Goal: Task Accomplishment & Management: Manage account settings

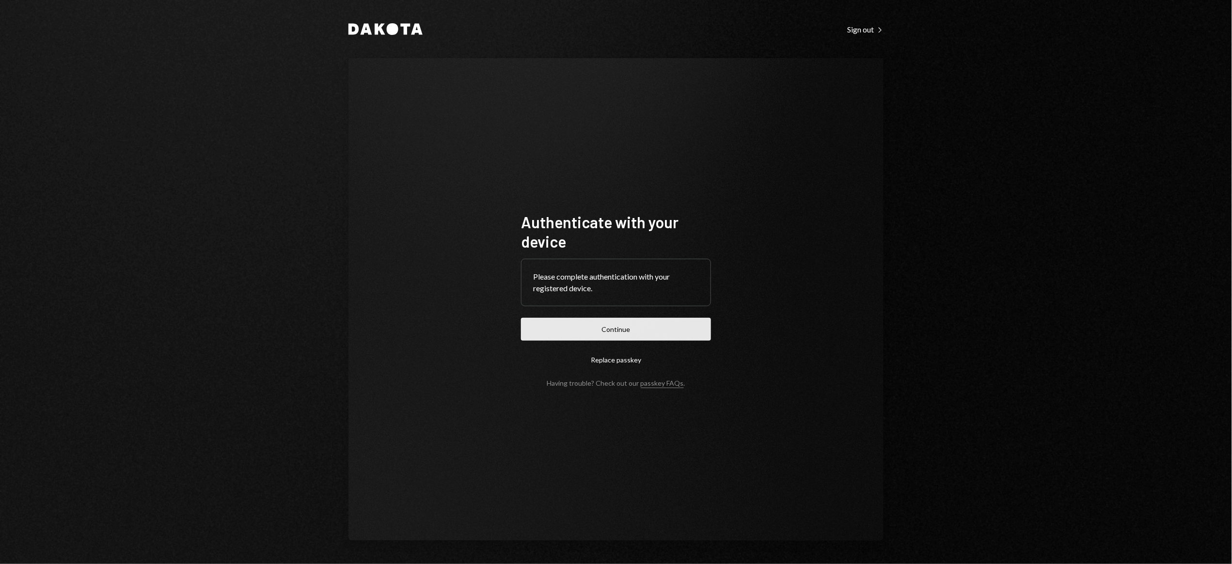
click at [634, 331] on button "Continue" at bounding box center [616, 329] width 190 height 23
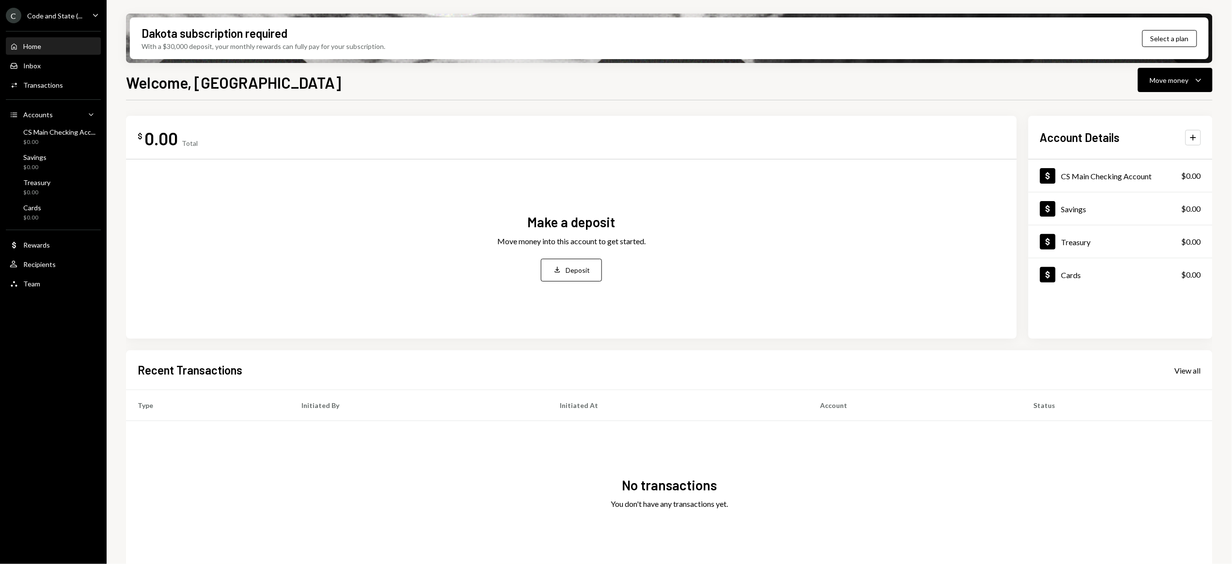
click at [96, 13] on icon "Caret Down" at bounding box center [95, 15] width 11 height 11
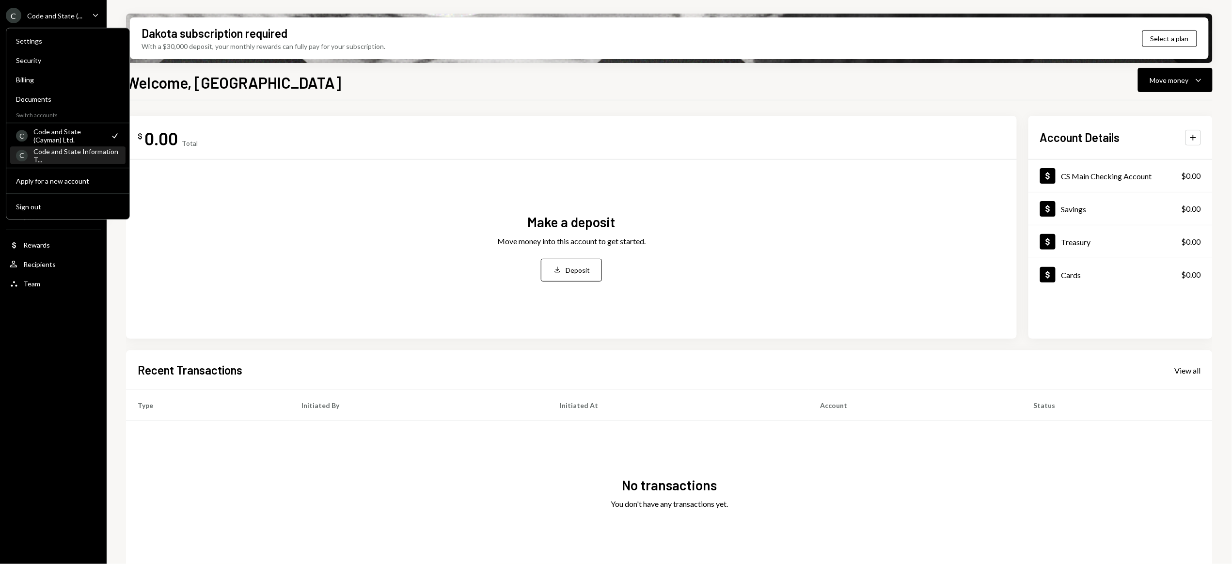
click at [84, 156] on div "Code and State Information T..." at bounding box center [76, 155] width 86 height 16
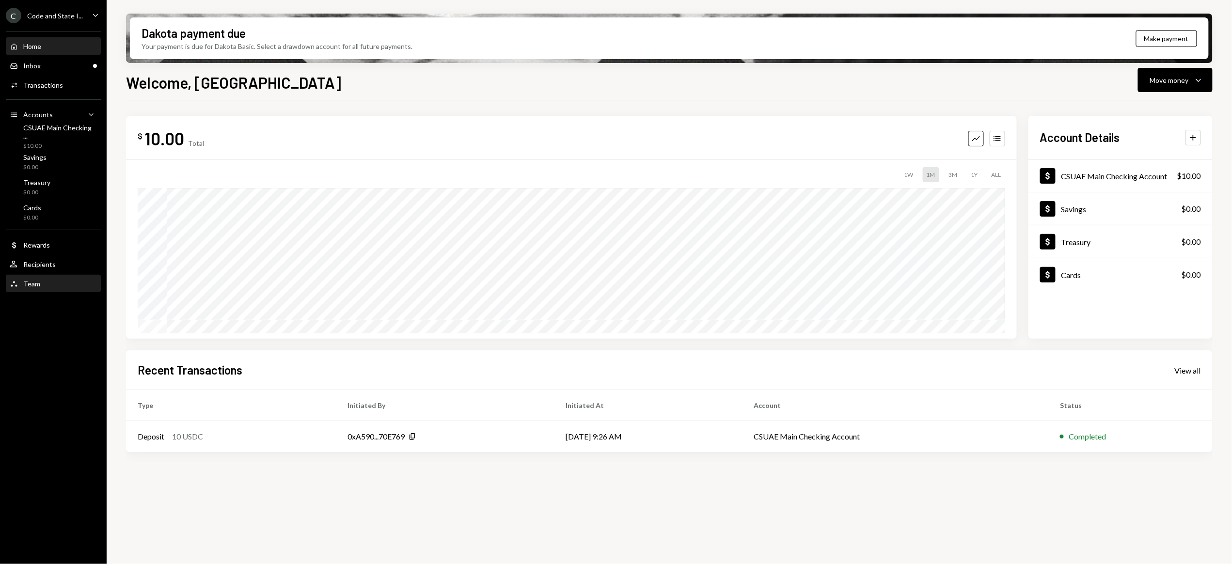
click at [37, 284] on div "Team" at bounding box center [31, 284] width 17 height 8
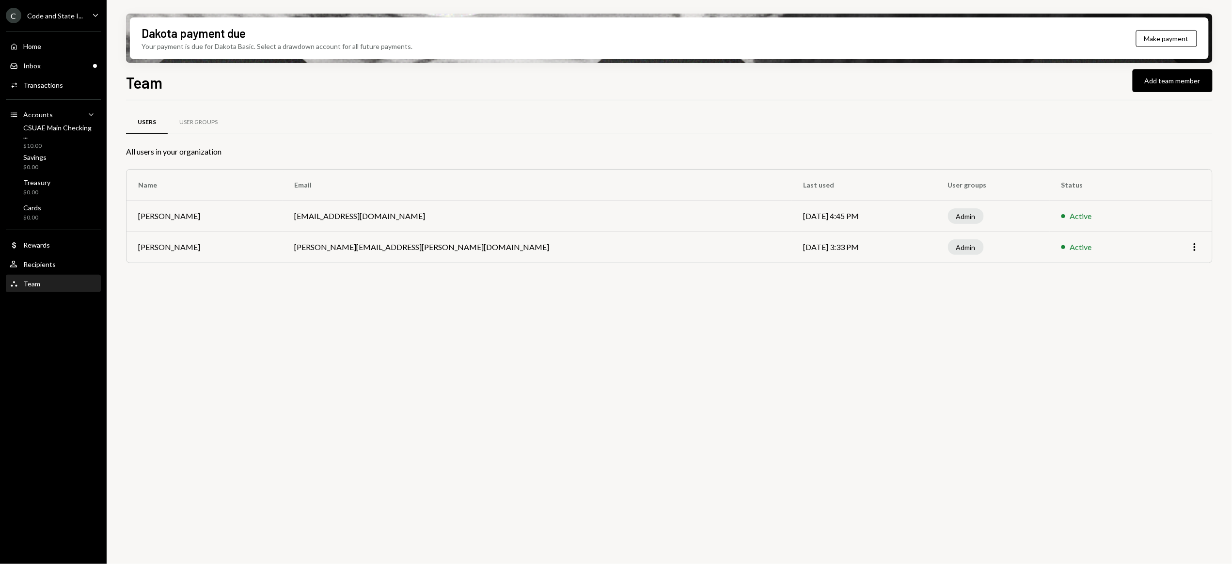
click at [62, 19] on div "C Code and State I..." at bounding box center [44, 16] width 77 height 16
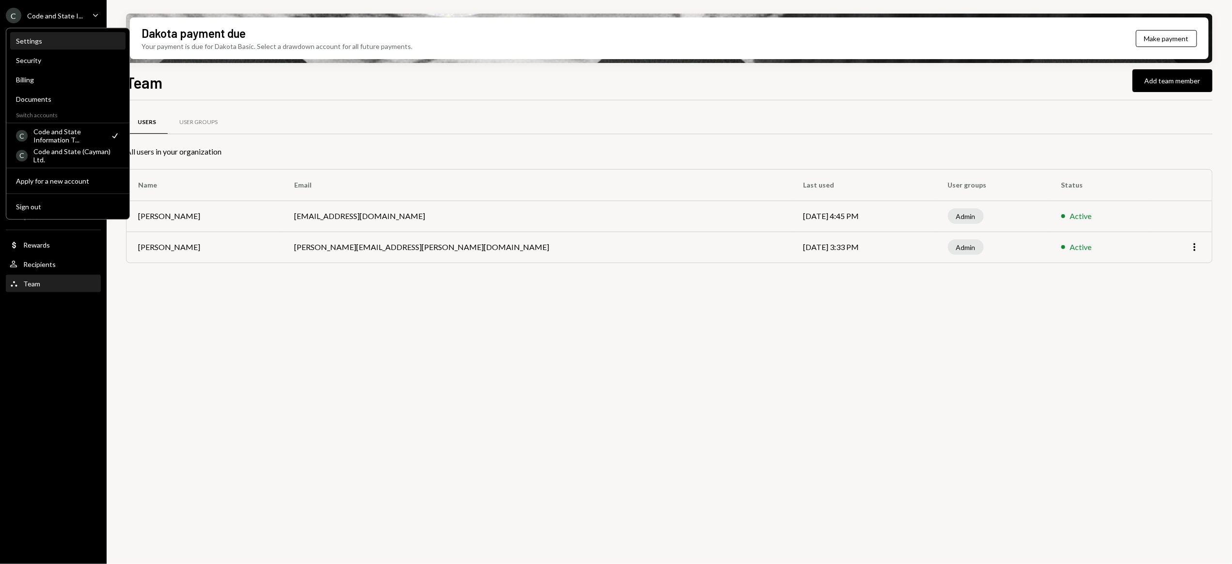
click at [62, 41] on div "Settings" at bounding box center [68, 41] width 104 height 8
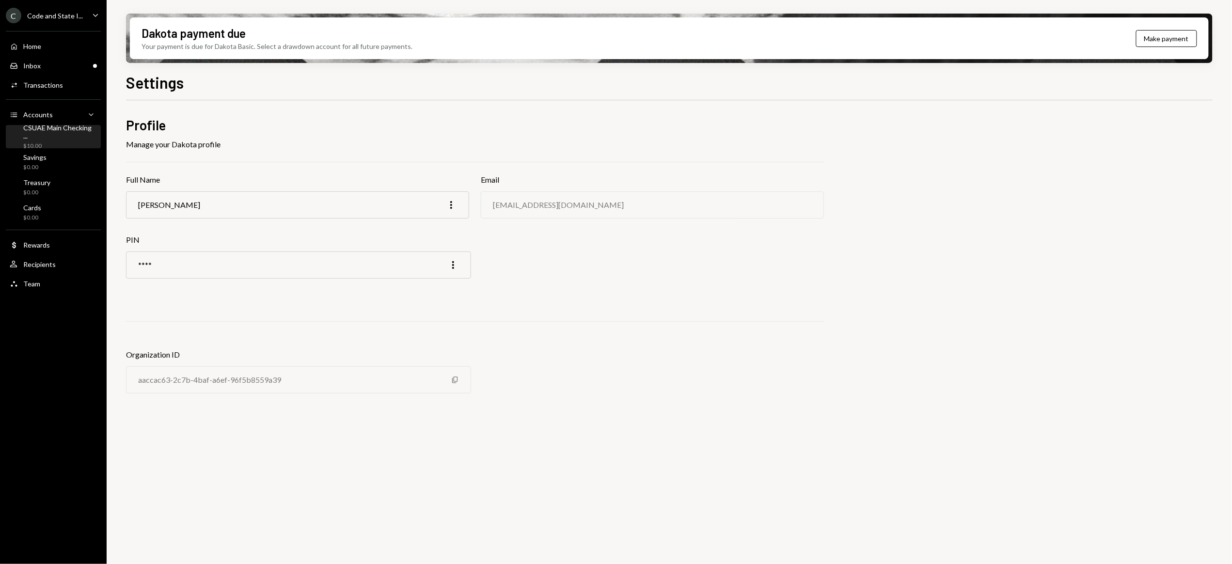
click at [38, 142] on div "$10.00" at bounding box center [60, 146] width 74 height 8
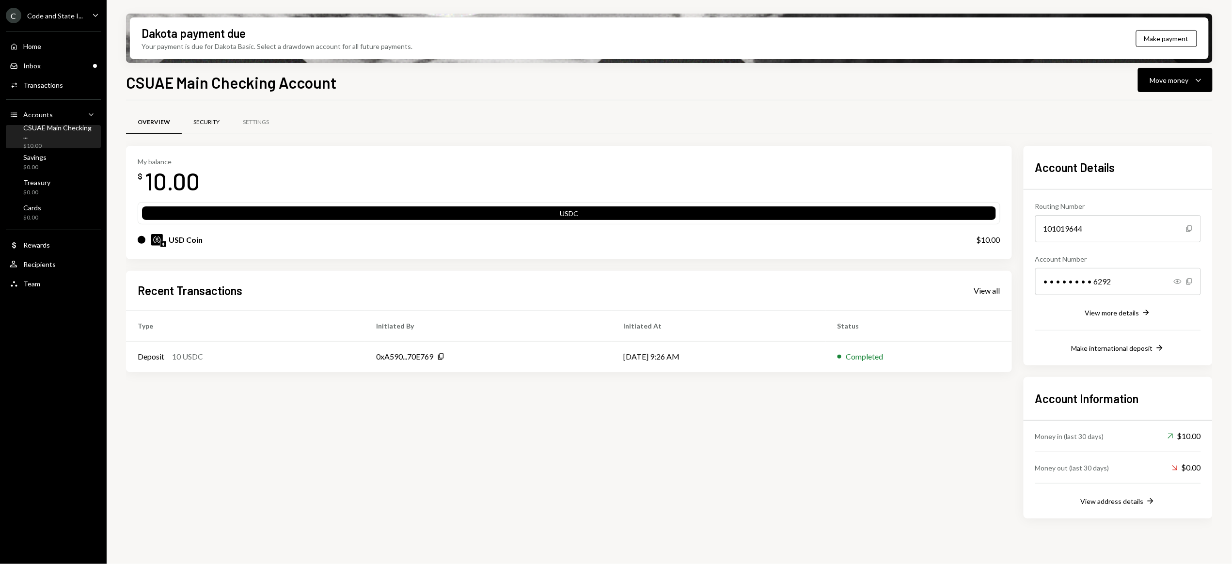
click at [200, 126] on div "Security" at bounding box center [206, 122] width 26 height 8
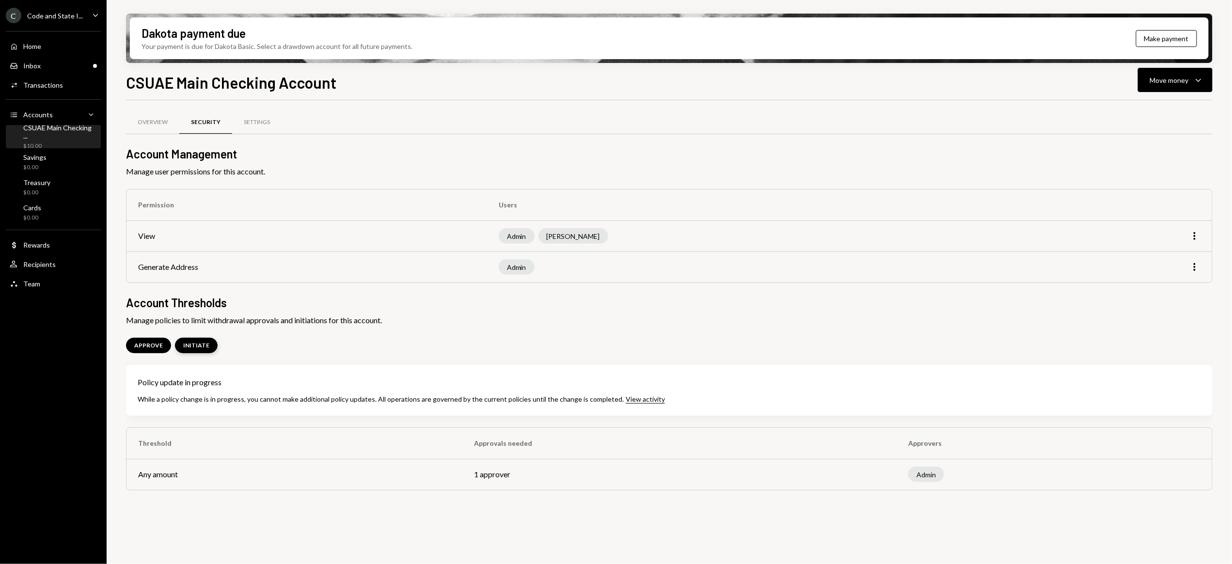
click at [199, 348] on div "INITIATE" at bounding box center [196, 346] width 26 height 8
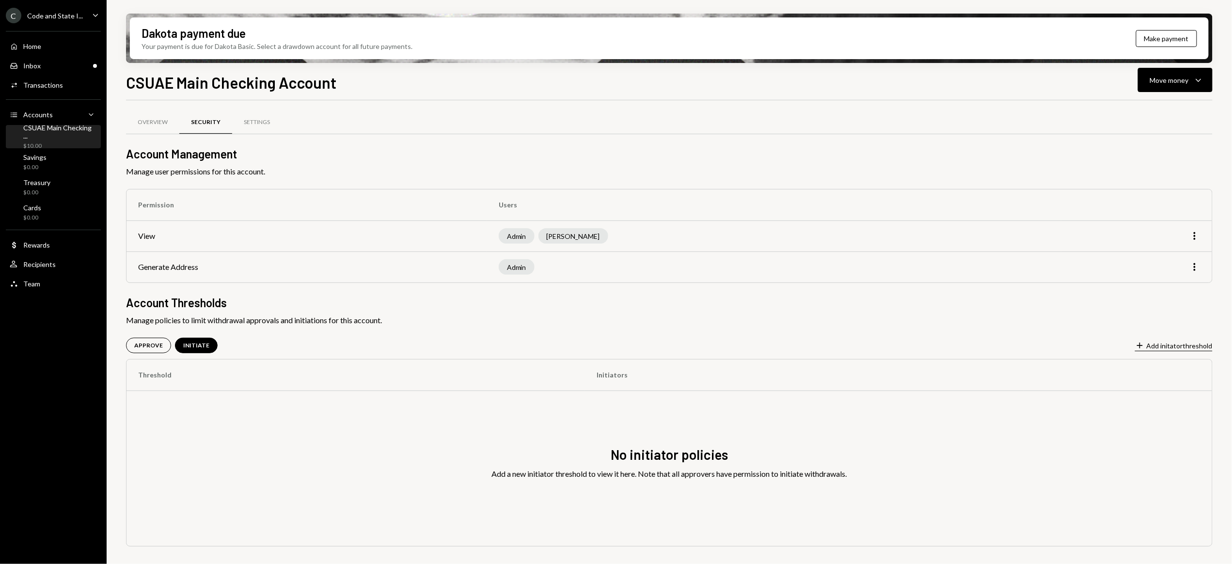
click at [1156, 346] on button "Plus Add initator threshold" at bounding box center [1174, 346] width 78 height 11
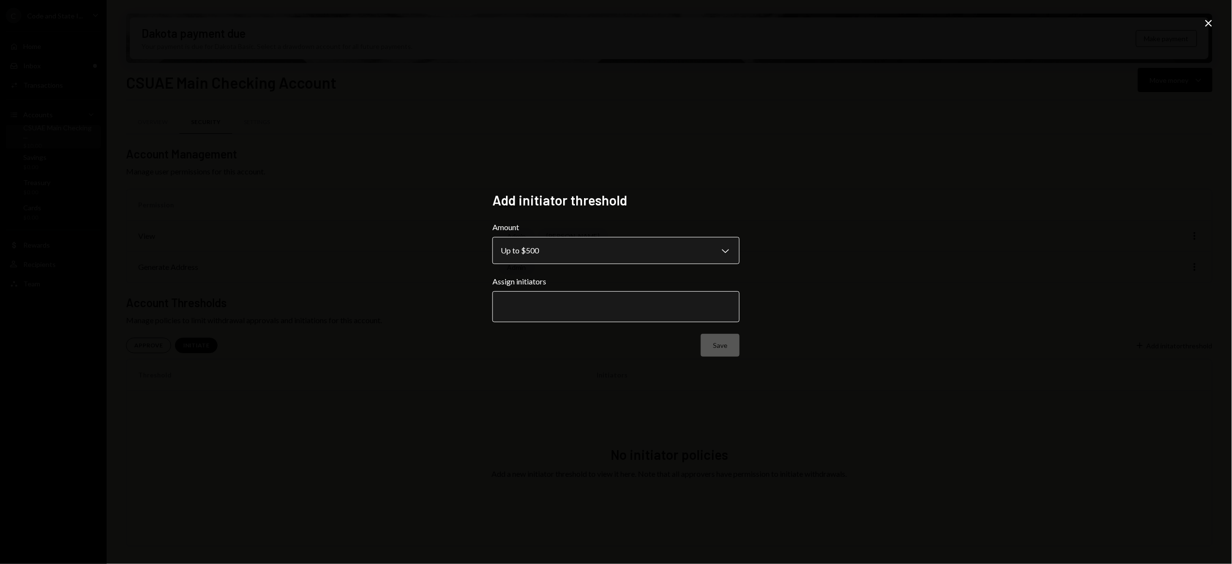
click at [729, 252] on body "**********" at bounding box center [616, 282] width 1232 height 564
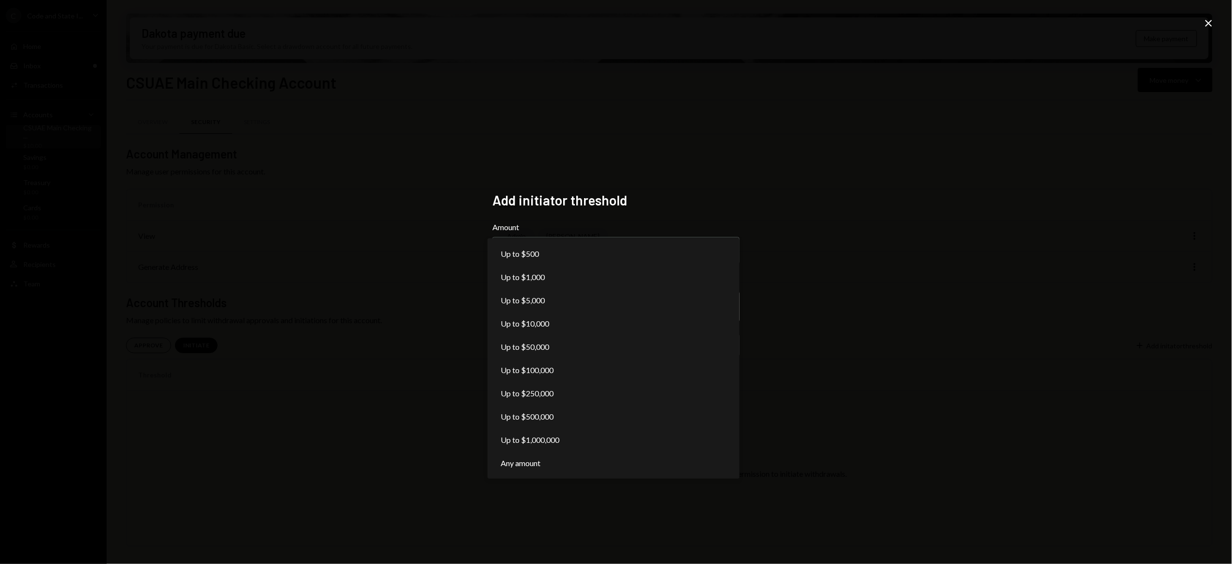
select select "*******"
drag, startPoint x: 566, startPoint y: 438, endPoint x: 523, endPoint y: 439, distance: 42.7
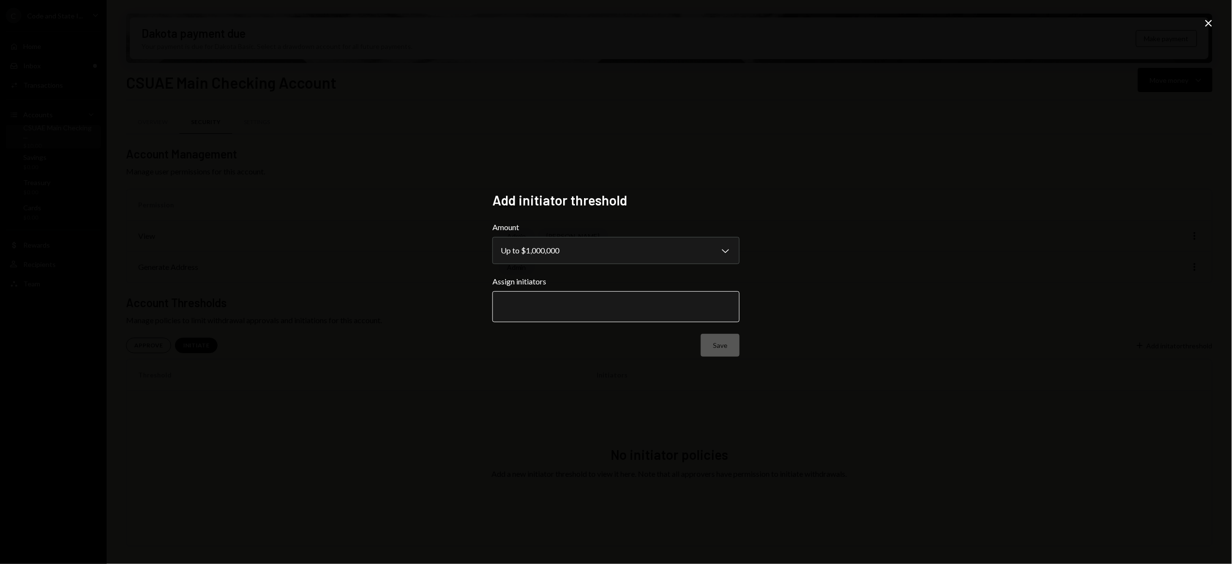
click at [596, 302] on input "text" at bounding box center [616, 306] width 231 height 9
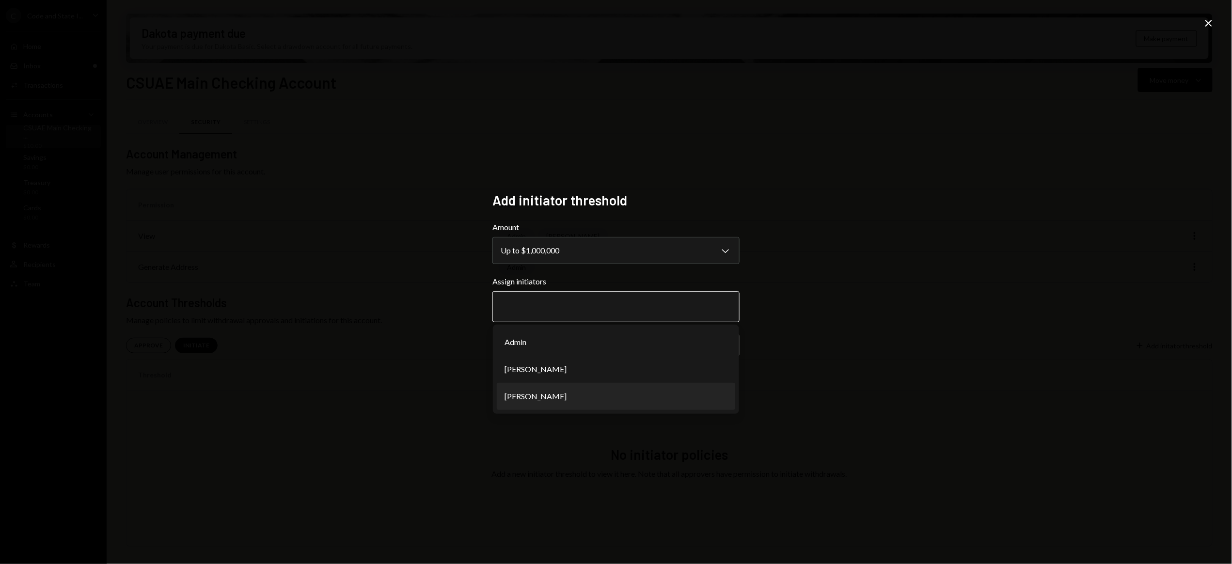
click at [530, 390] on li "Bianka Tafuro" at bounding box center [616, 396] width 238 height 27
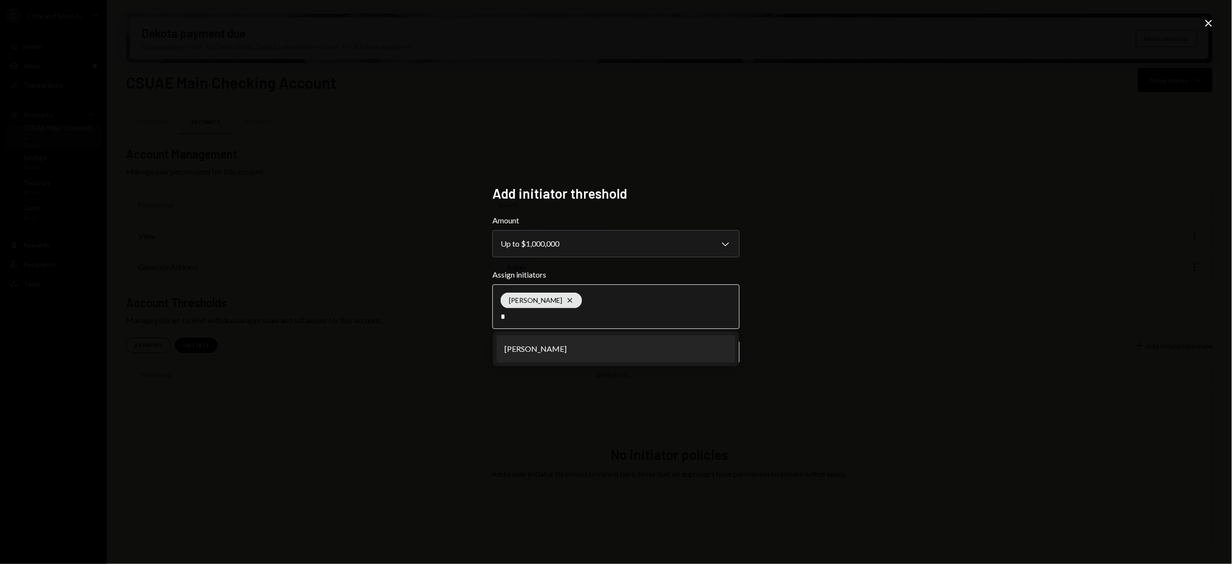
type input "*"
click at [594, 348] on li "Cédric Waldburger" at bounding box center [616, 348] width 238 height 27
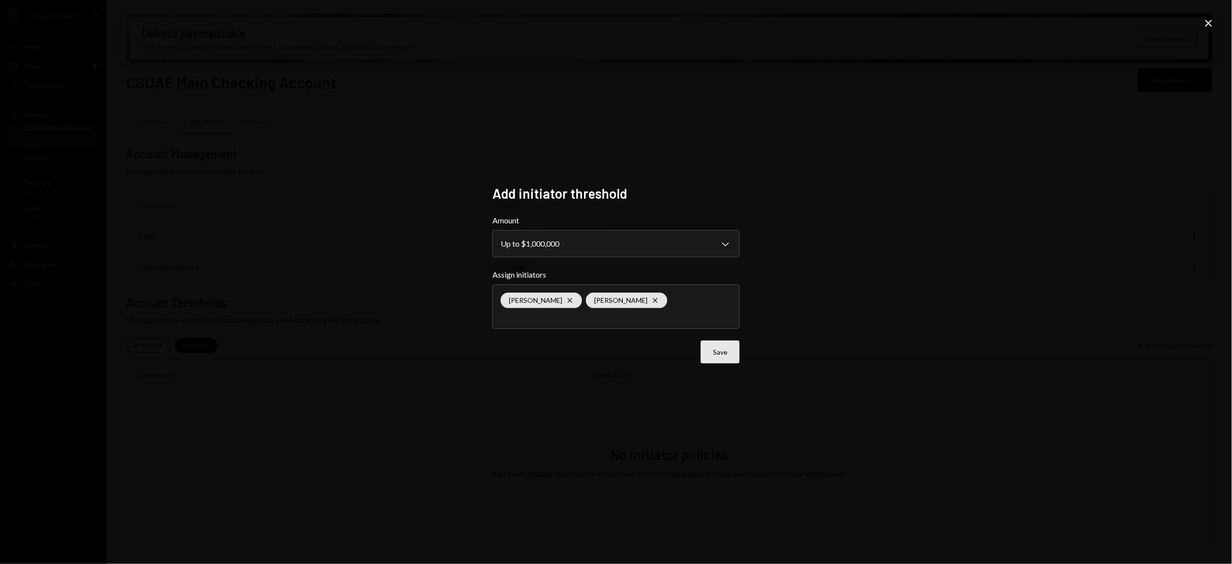
click at [722, 355] on button "Save" at bounding box center [720, 352] width 39 height 23
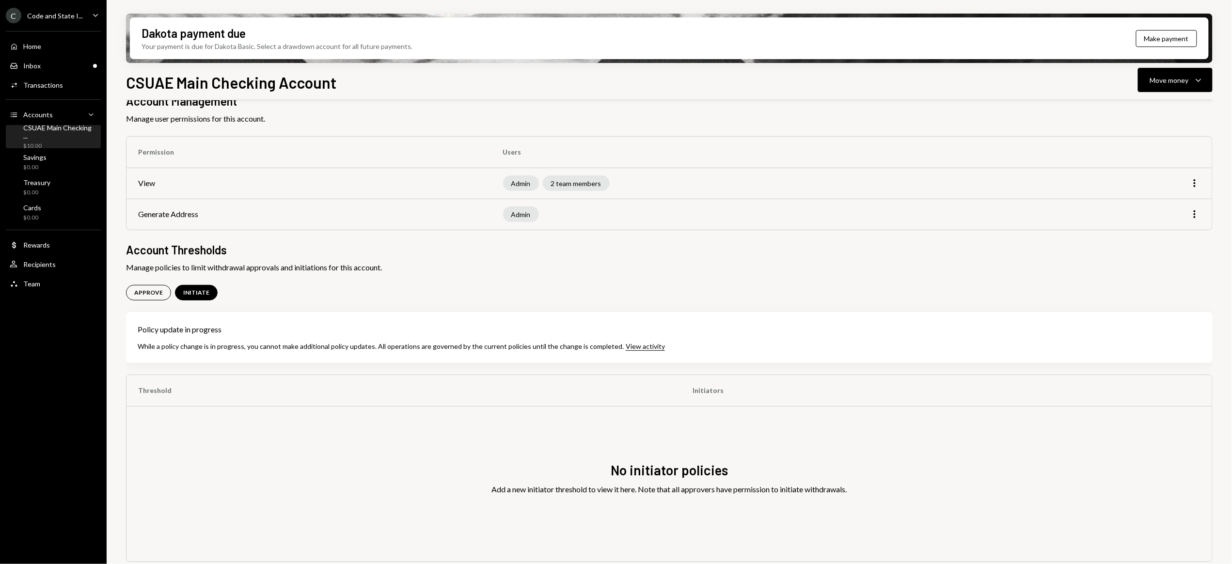
scroll to position [61, 0]
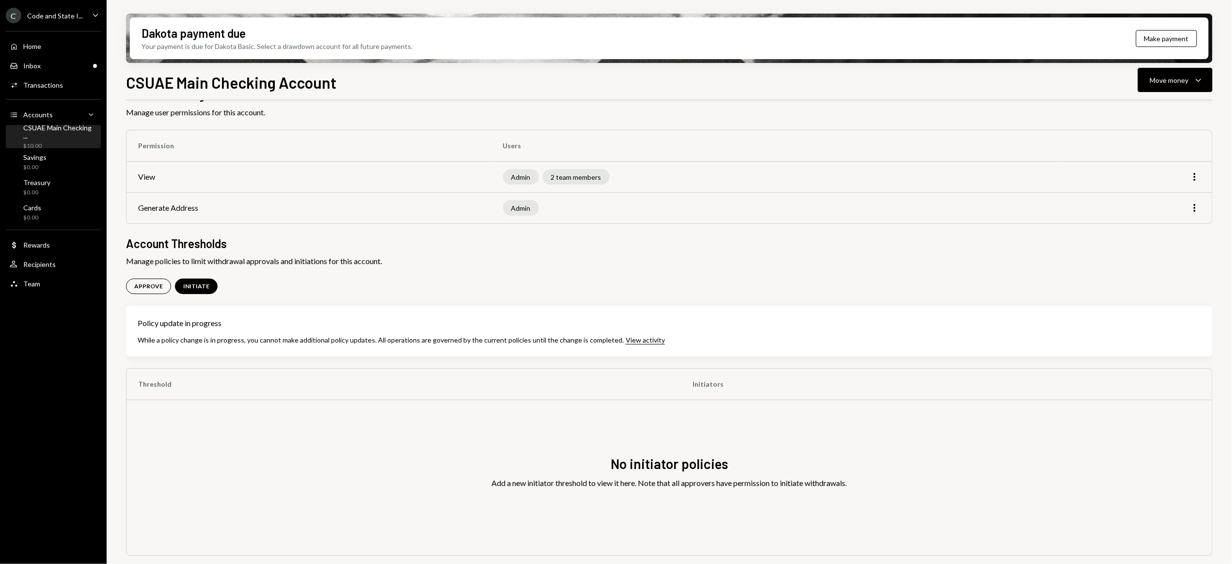
click at [150, 284] on div "APPROVE" at bounding box center [148, 287] width 29 height 8
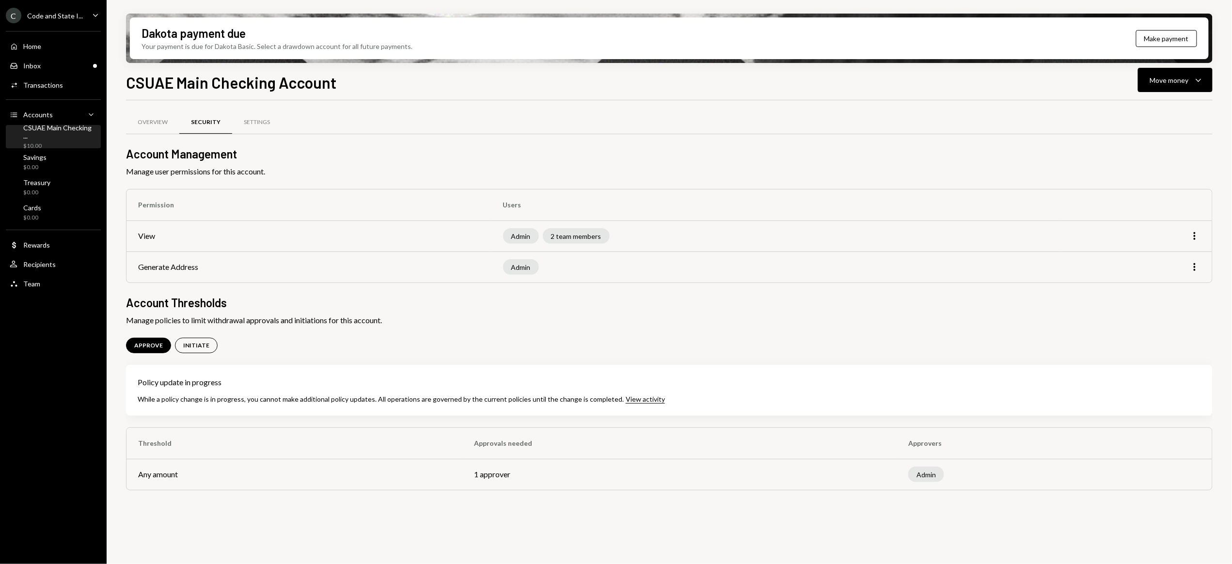
drag, startPoint x: 330, startPoint y: 471, endPoint x: 339, endPoint y: 472, distance: 9.2
click at [339, 472] on td "Any amount" at bounding box center [294, 474] width 336 height 31
click at [53, 15] on div "Code and State I..." at bounding box center [55, 16] width 56 height 8
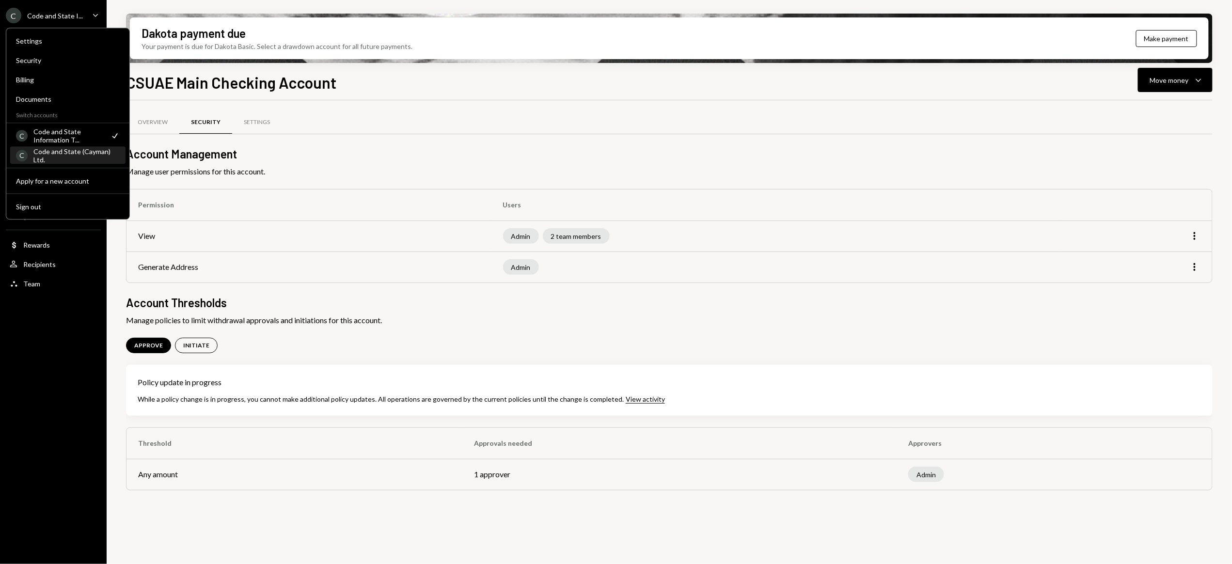
click at [45, 156] on div "Code and State (Cayman) Ltd." at bounding box center [76, 155] width 86 height 16
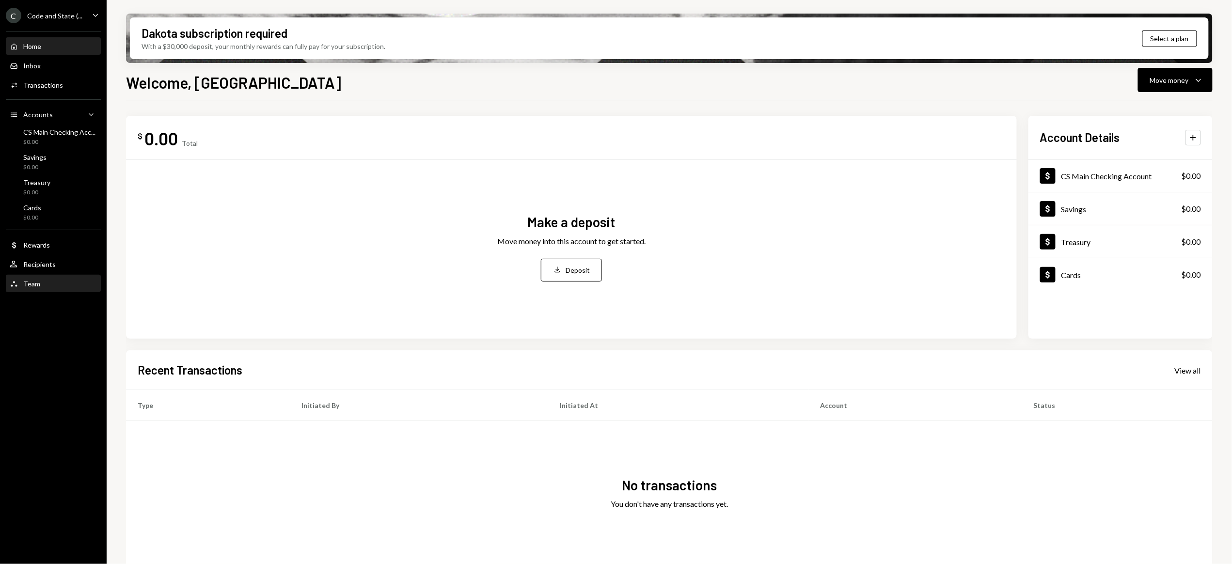
click at [29, 282] on div "Team" at bounding box center [31, 284] width 17 height 8
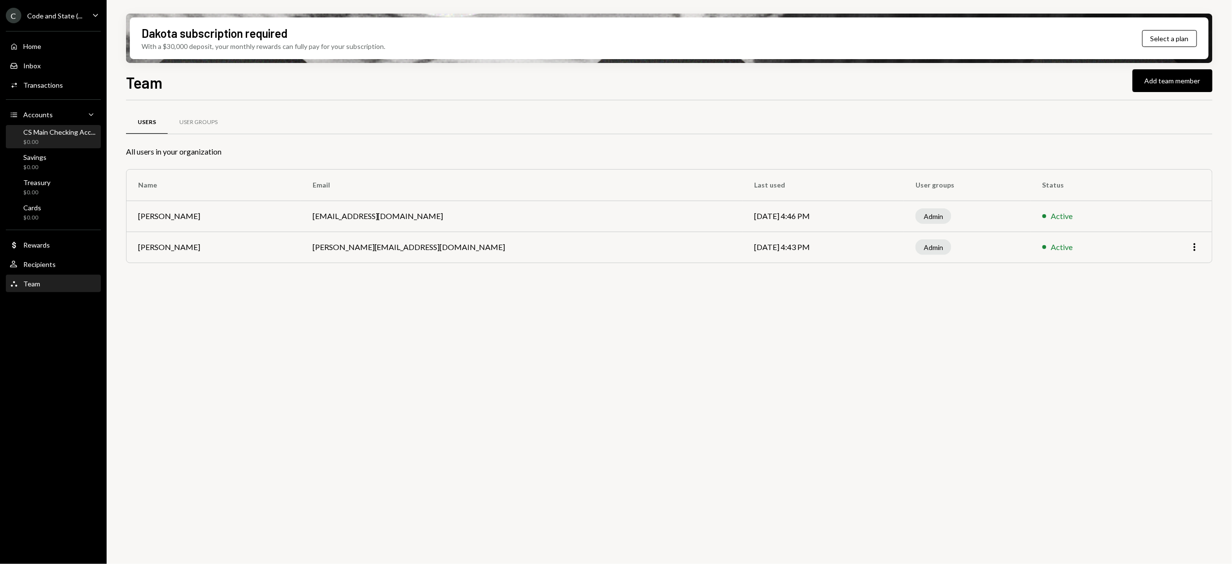
click at [42, 132] on div "CS Main Checking Acc..." at bounding box center [59, 132] width 72 height 8
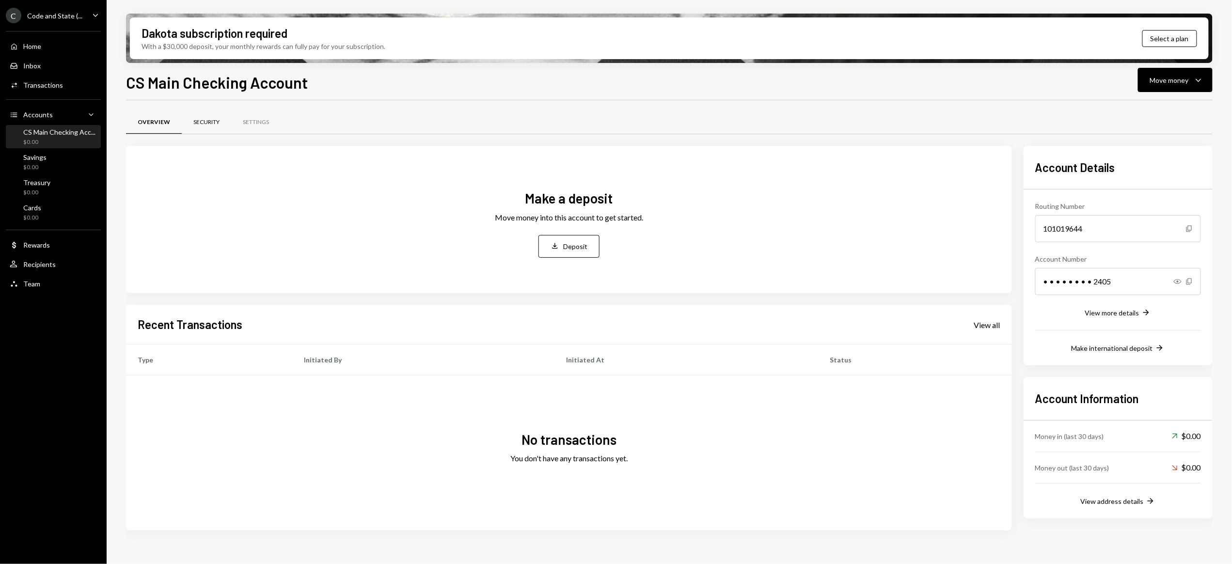
click at [213, 123] on div "Security" at bounding box center [206, 122] width 26 height 8
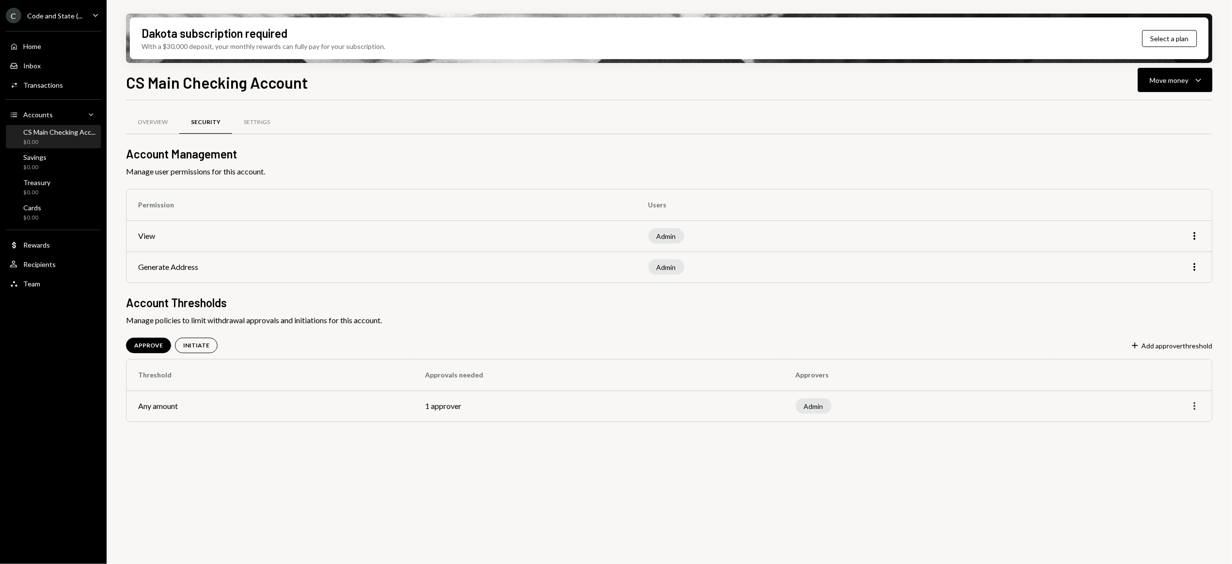
click at [1189, 401] on icon "More" at bounding box center [1195, 406] width 12 height 12
click at [1172, 427] on div "Edit" at bounding box center [1172, 427] width 48 height 17
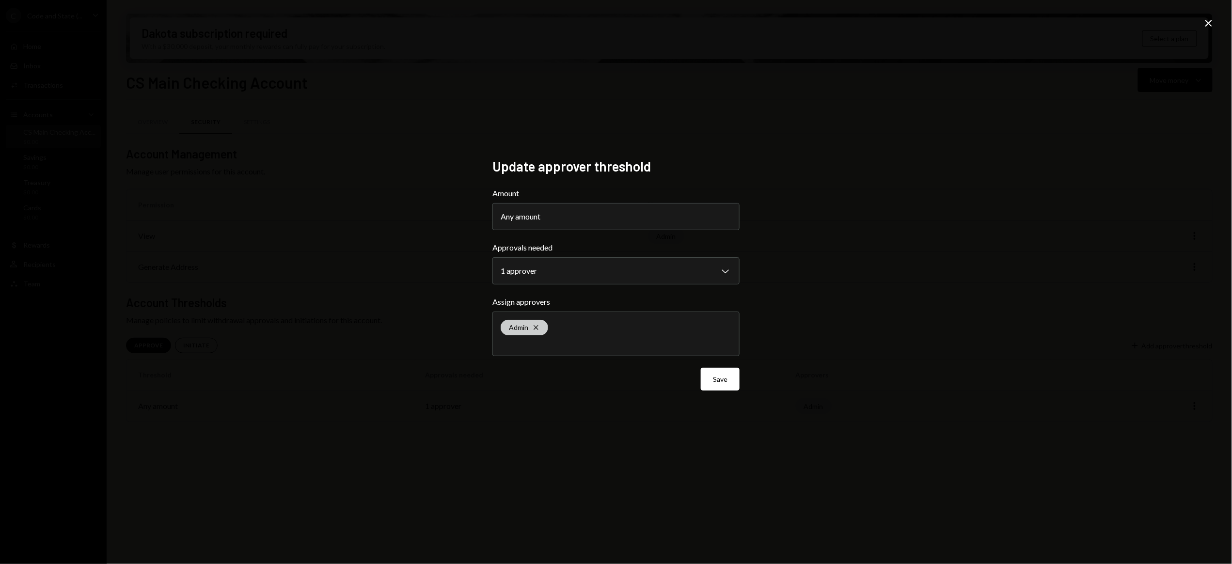
click at [538, 325] on icon "Cross" at bounding box center [536, 328] width 8 height 8
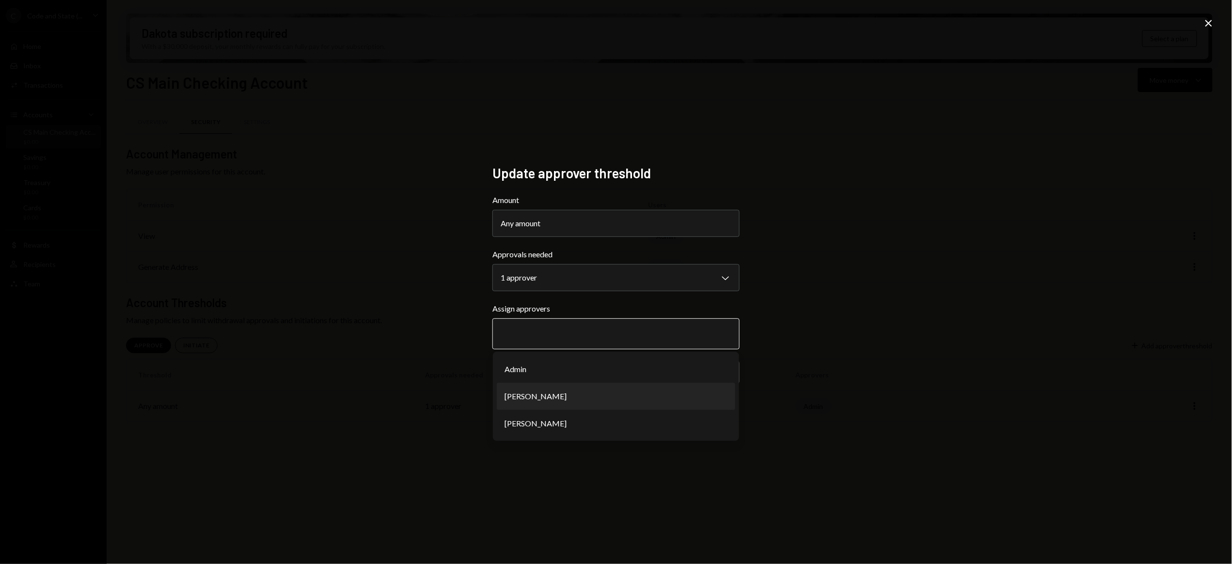
click at [537, 395] on li "Cédric Waldburger" at bounding box center [616, 396] width 238 height 27
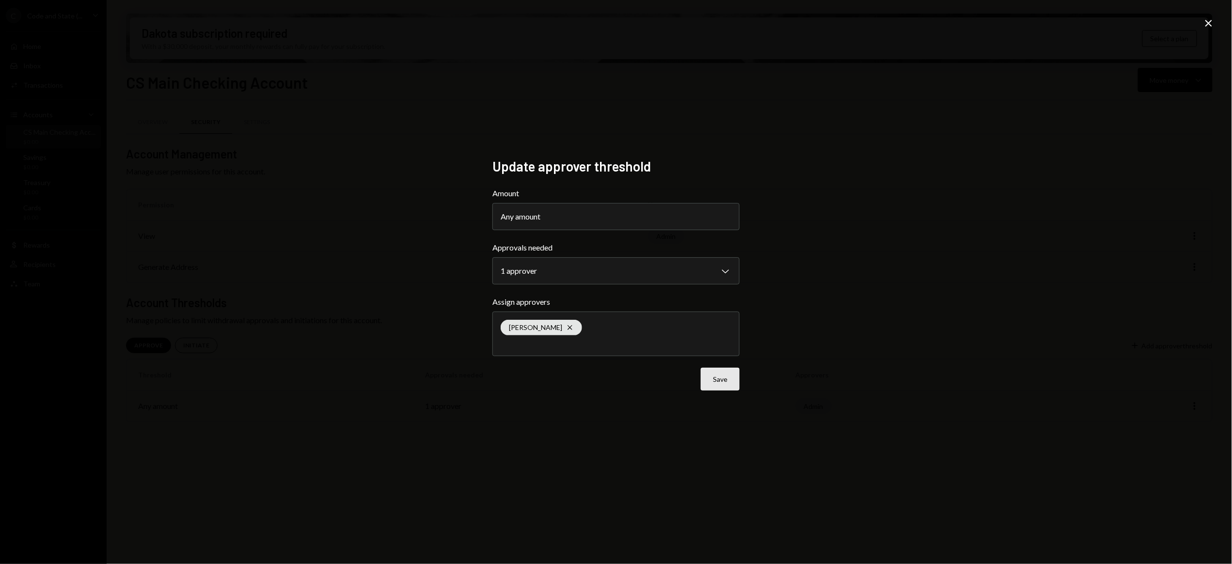
click at [727, 383] on button "Save" at bounding box center [720, 379] width 39 height 23
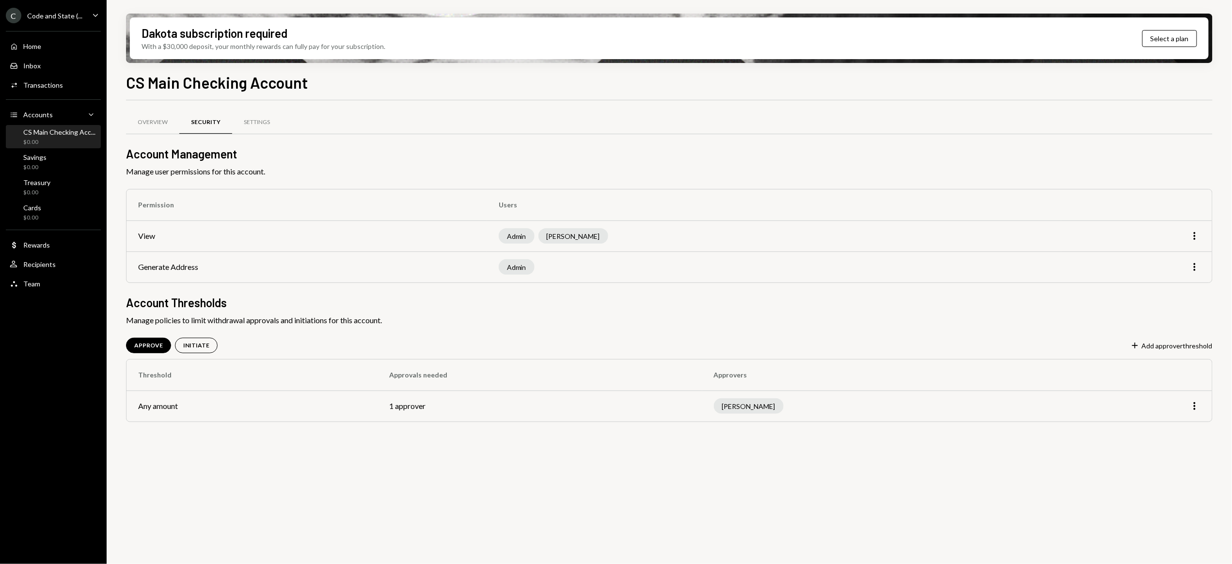
click at [63, 12] on div "Code and State (..." at bounding box center [54, 16] width 55 height 8
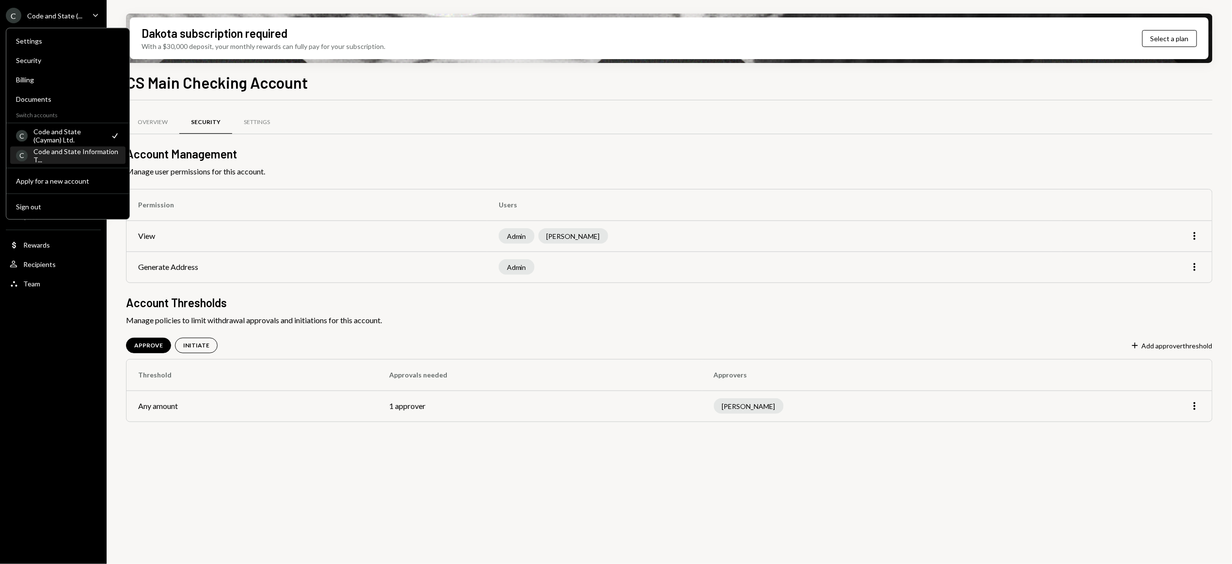
click at [66, 156] on div "Code and State Information T..." at bounding box center [76, 155] width 86 height 16
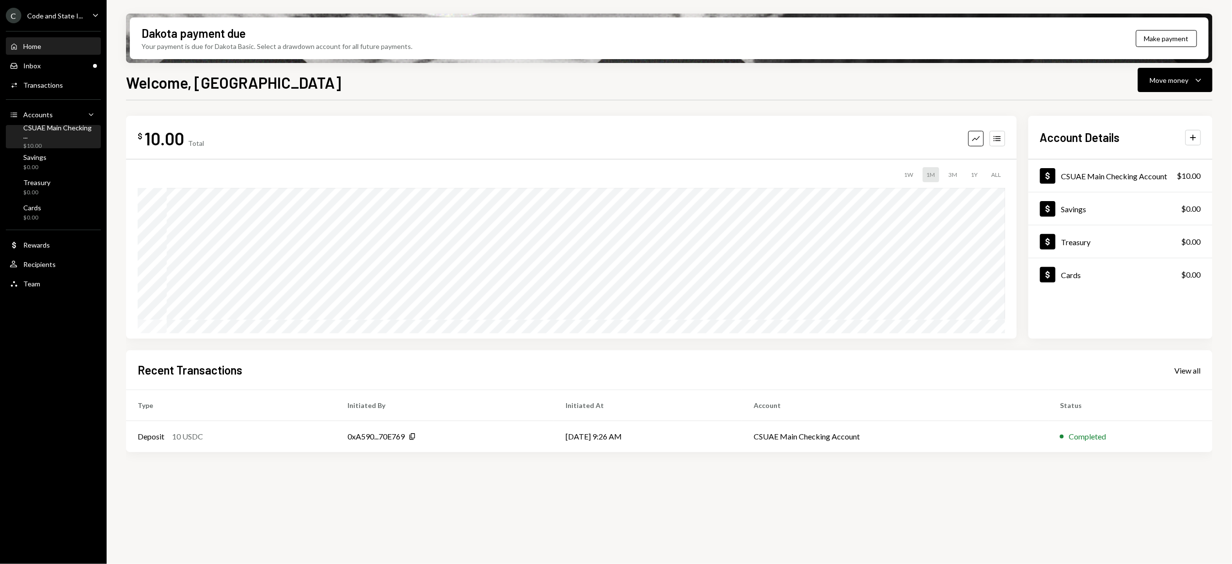
click at [47, 131] on div "CSUAE Main Checking ..." at bounding box center [60, 132] width 74 height 16
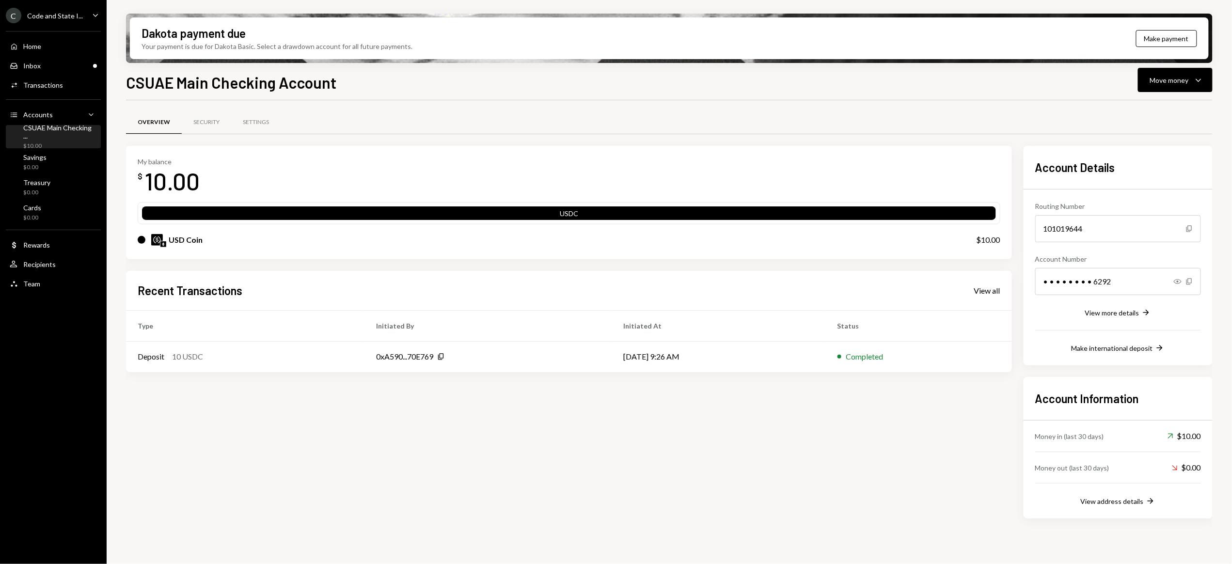
click at [50, 134] on div "CSUAE Main Checking ..." at bounding box center [60, 132] width 74 height 16
click at [1174, 40] on button "Make payment" at bounding box center [1166, 38] width 61 height 17
